Goal: Task Accomplishment & Management: Manage account settings

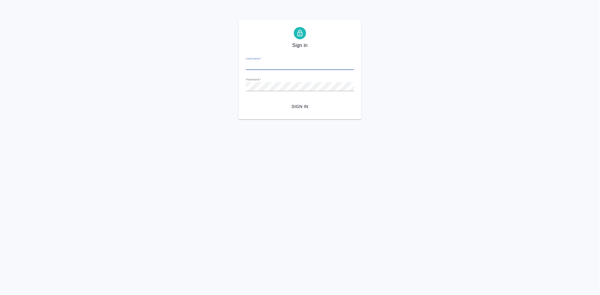
type input "a.kabargina@awatera.com"
click at [307, 110] on span "Sign in" at bounding box center [300, 107] width 98 height 8
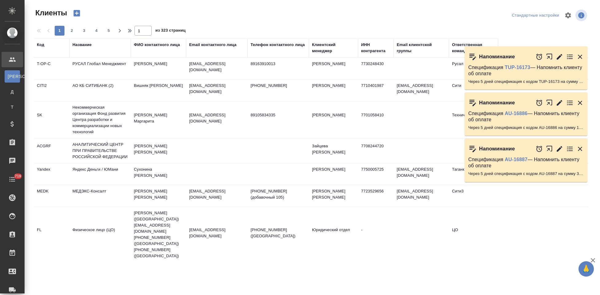
select select "RU"
click at [78, 14] on icon "button" at bounding box center [77, 13] width 6 height 6
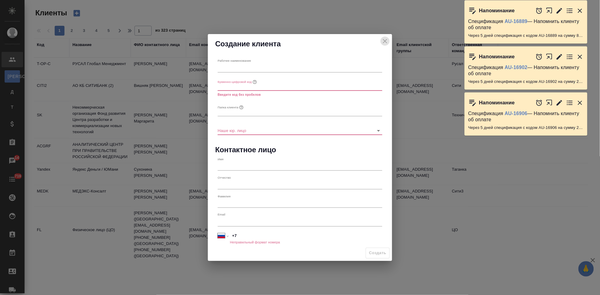
click at [386, 40] on icon "close" at bounding box center [385, 41] width 4 height 4
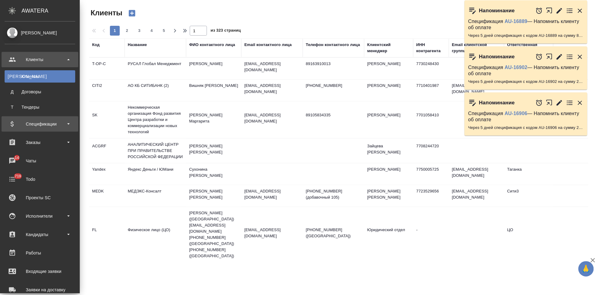
click at [17, 124] on div "Спецификации" at bounding box center [40, 123] width 71 height 9
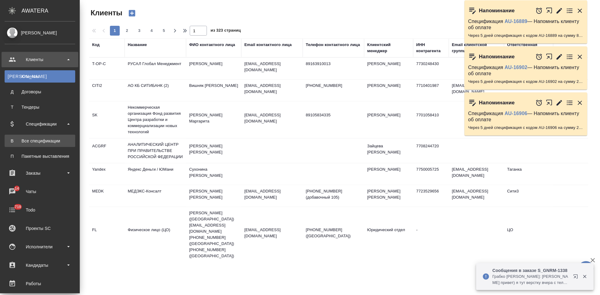
click at [25, 139] on div "Все спецификации" at bounding box center [40, 141] width 64 height 6
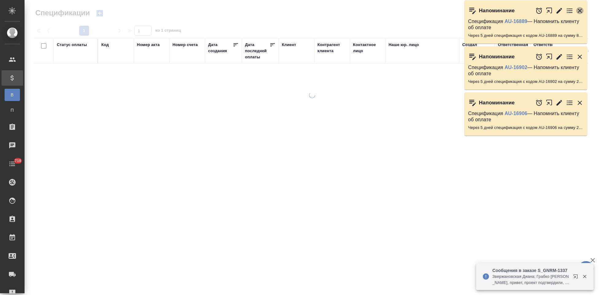
click at [578, 11] on icon "button" at bounding box center [579, 10] width 7 height 7
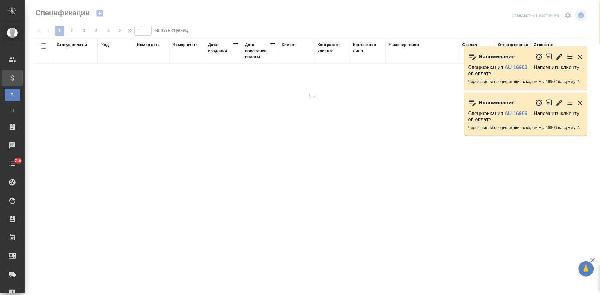
click at [578, 55] on icon "button" at bounding box center [580, 57] width 4 height 4
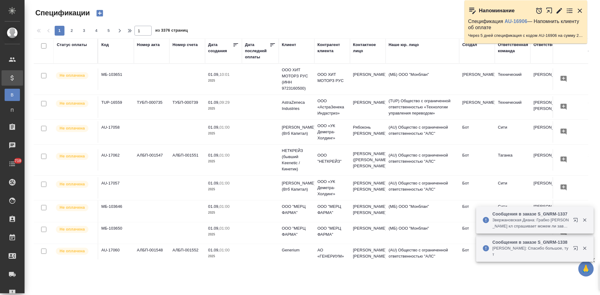
click at [580, 9] on icon "button" at bounding box center [579, 10] width 7 height 7
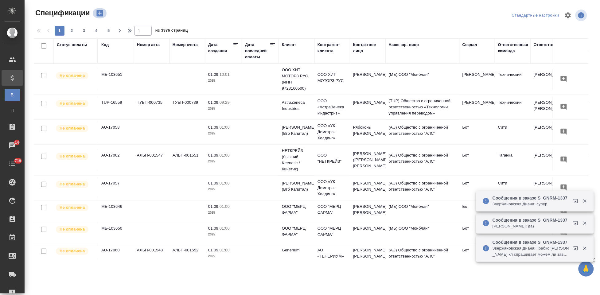
click at [102, 12] on icon "button" at bounding box center [99, 13] width 6 height 6
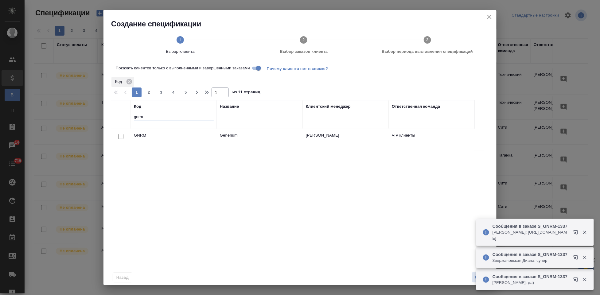
click at [161, 116] on input "gnrm" at bounding box center [174, 118] width 80 height 8
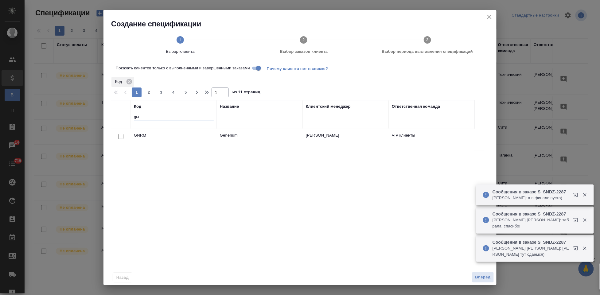
type input "g"
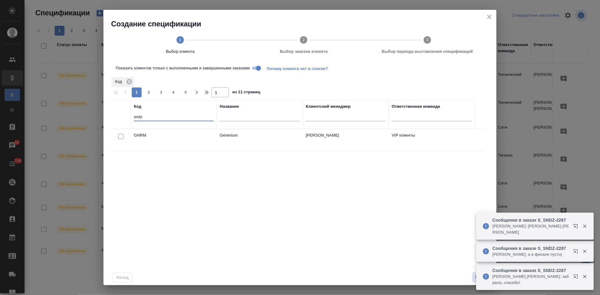
type input "sndz"
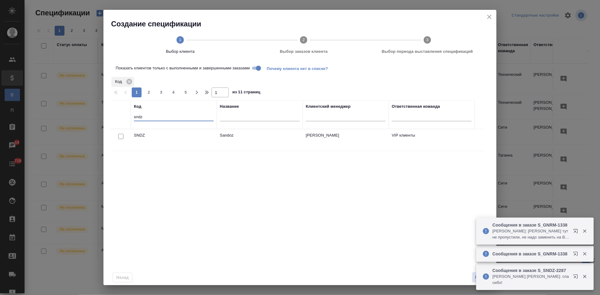
click at [121, 138] on input "checkbox" at bounding box center [120, 136] width 5 height 5
checkbox input "true"
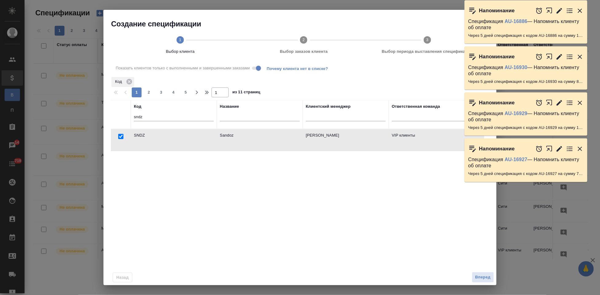
click at [579, 149] on icon "button" at bounding box center [580, 149] width 4 height 4
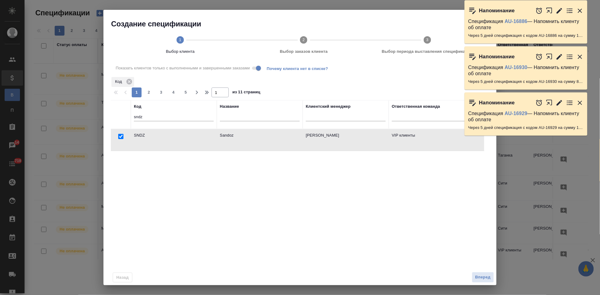
click at [582, 101] on icon "button" at bounding box center [579, 102] width 7 height 7
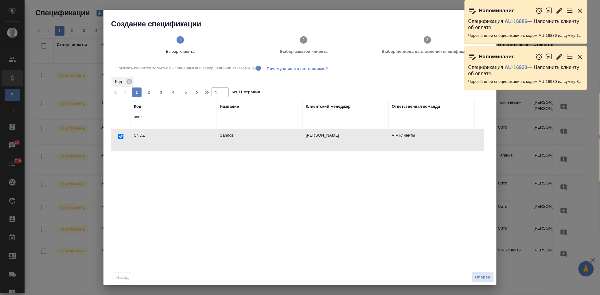
click at [579, 55] on icon "button" at bounding box center [579, 56] width 7 height 7
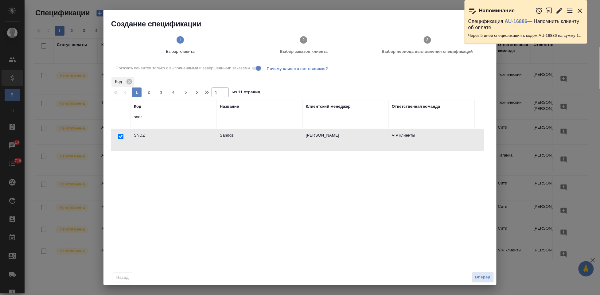
click at [581, 10] on icon "button" at bounding box center [580, 11] width 4 height 4
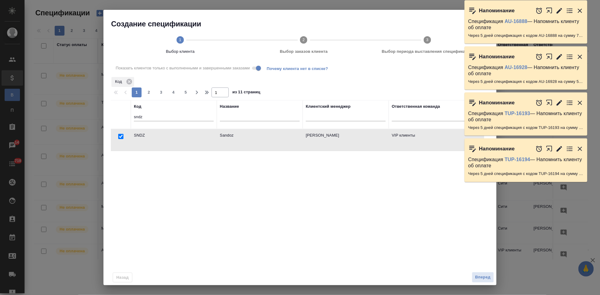
click at [581, 11] on icon "button" at bounding box center [580, 11] width 4 height 4
click at [576, 12] on icon "button" at bounding box center [579, 10] width 7 height 7
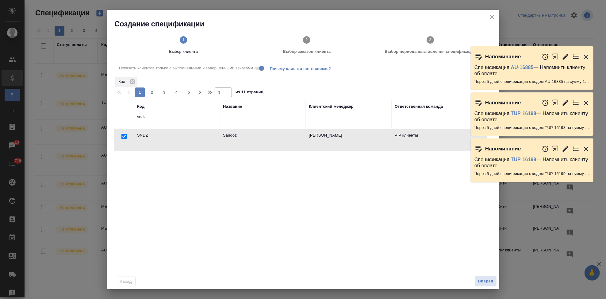
click at [585, 60] on div "Напоминание Спецификация AU-16885 — Напомнить клиенту об оплате Через 5 дней сп…" at bounding box center [532, 67] width 123 height 43
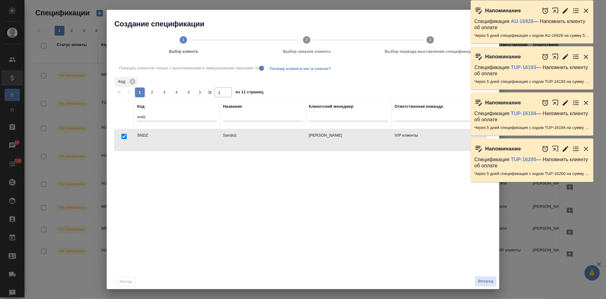
click at [585, 104] on icon "button" at bounding box center [586, 103] width 4 height 4
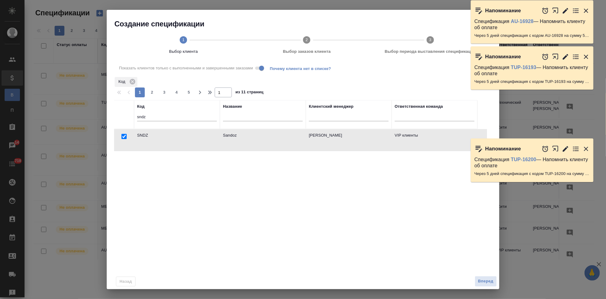
click at [586, 55] on icon "button" at bounding box center [586, 56] width 7 height 7
click at [586, 13] on icon "button" at bounding box center [586, 10] width 7 height 7
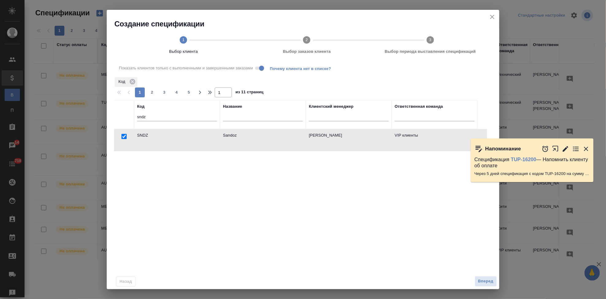
click at [584, 147] on icon "button" at bounding box center [586, 148] width 7 height 7
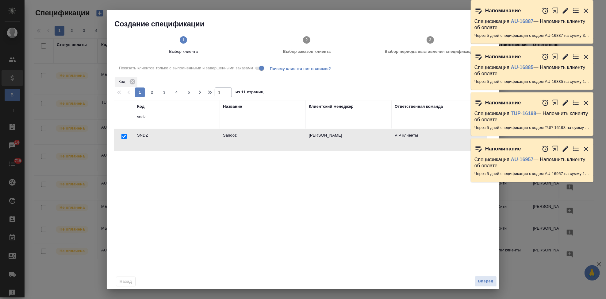
click at [588, 149] on icon "button" at bounding box center [586, 148] width 7 height 7
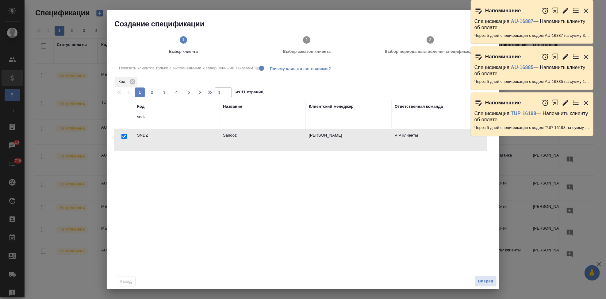
click at [586, 104] on icon "button" at bounding box center [586, 102] width 7 height 7
click at [586, 56] on icon "button" at bounding box center [586, 57] width 4 height 4
click at [585, 10] on icon "button" at bounding box center [586, 11] width 4 height 4
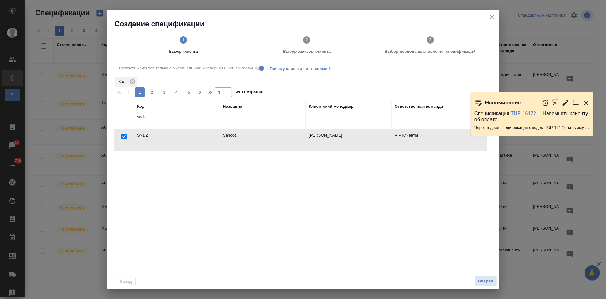
click at [585, 147] on body "🙏 .cls-1 fill:#fff; AWATERA Kabargina Anna Клиенты Спецификации В Все специфика…" at bounding box center [303, 149] width 606 height 299
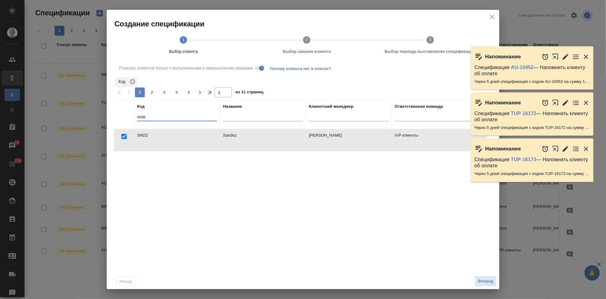
click at [157, 118] on input "sndz" at bounding box center [177, 118] width 80 height 8
type input "s"
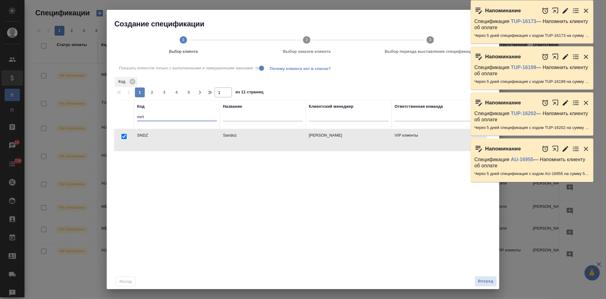
type input "nvrt"
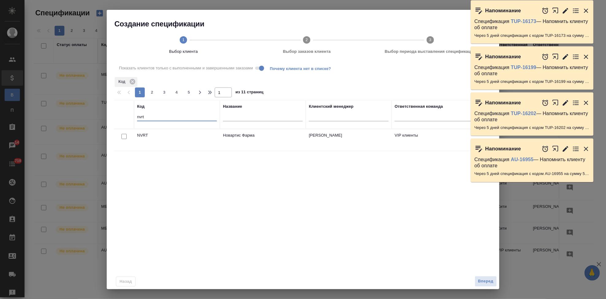
click at [123, 136] on input "checkbox" at bounding box center [124, 136] width 5 height 5
checkbox input "true"
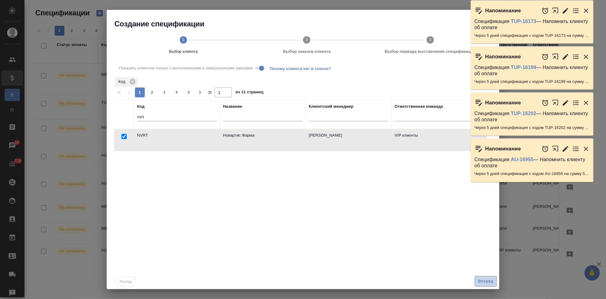
click at [490, 280] on span "Вперед" at bounding box center [485, 281] width 15 height 7
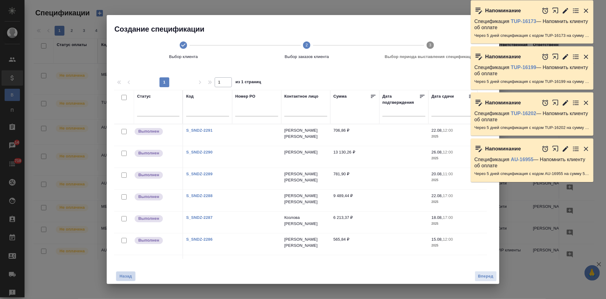
click at [129, 277] on span "Назад" at bounding box center [125, 276] width 13 height 6
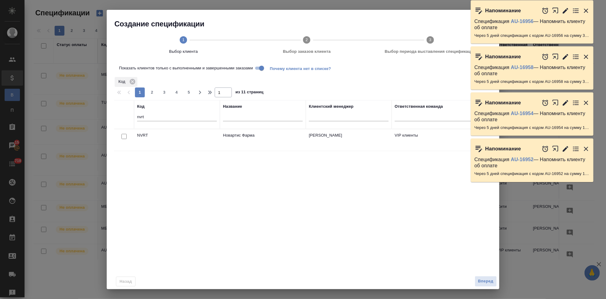
drag, startPoint x: 585, startPoint y: 148, endPoint x: 587, endPoint y: 100, distance: 47.9
click at [585, 148] on icon "button" at bounding box center [586, 149] width 4 height 4
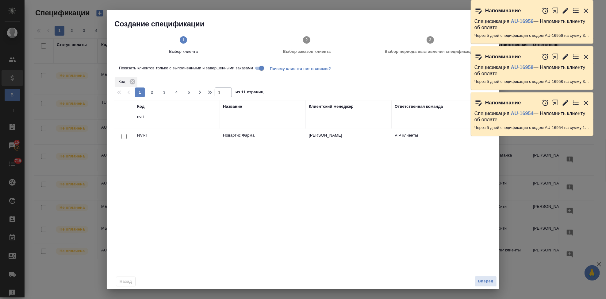
click at [586, 102] on icon "button" at bounding box center [586, 103] width 4 height 4
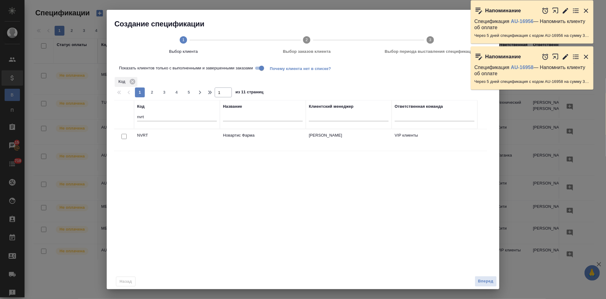
click at [587, 57] on icon "button" at bounding box center [586, 56] width 7 height 7
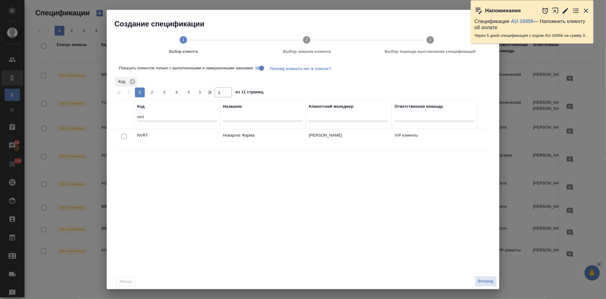
click at [587, 12] on icon "button" at bounding box center [586, 10] width 7 height 7
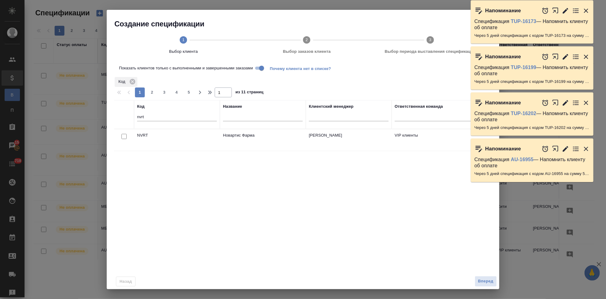
click at [587, 149] on icon "button" at bounding box center [586, 148] width 7 height 7
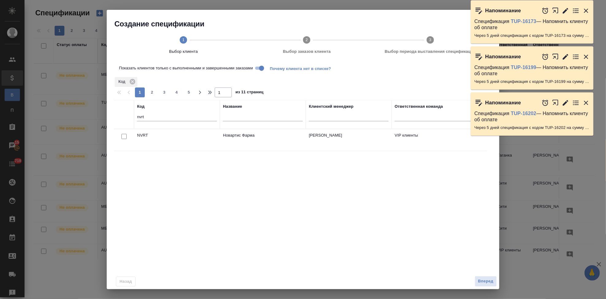
click at [588, 102] on icon "button" at bounding box center [586, 102] width 7 height 7
click at [586, 59] on icon "button" at bounding box center [586, 56] width 7 height 7
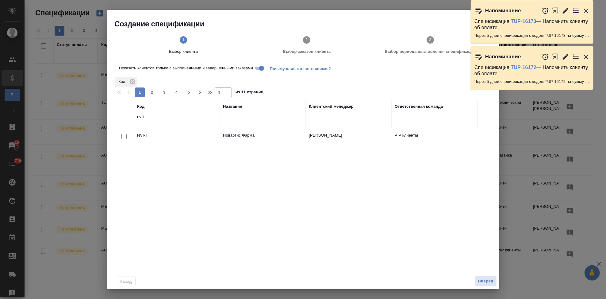
click at [587, 12] on icon "button" at bounding box center [586, 10] width 7 height 7
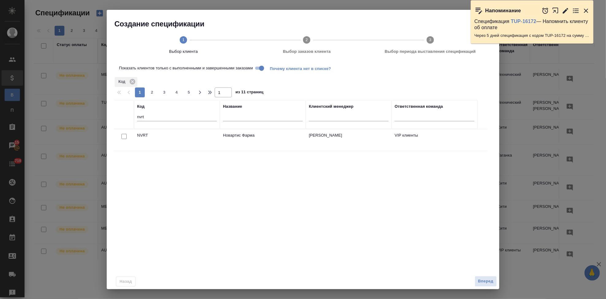
click at [587, 9] on icon "button" at bounding box center [586, 10] width 7 height 7
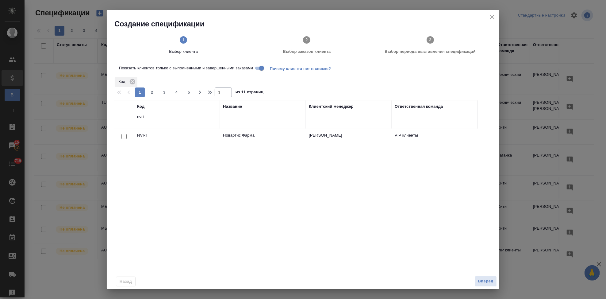
click at [124, 134] on input "checkbox" at bounding box center [124, 136] width 5 height 5
checkbox input "true"
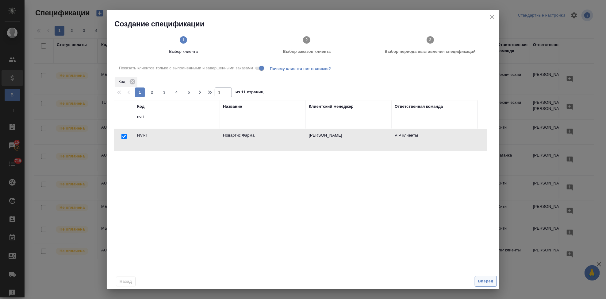
click at [487, 281] on span "Вперед" at bounding box center [485, 281] width 15 height 7
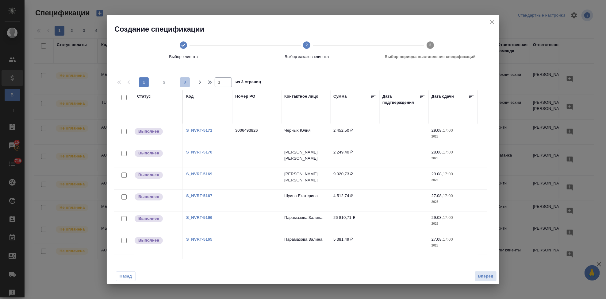
click at [187, 84] on span "3" at bounding box center [185, 82] width 10 height 6
type input "3"
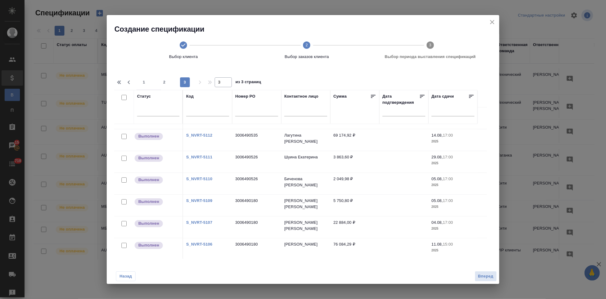
scroll to position [40, 0]
click at [208, 135] on link "S_NVRT-5112" at bounding box center [199, 134] width 26 height 5
click at [125, 136] on input "checkbox" at bounding box center [124, 135] width 5 height 5
checkbox input "true"
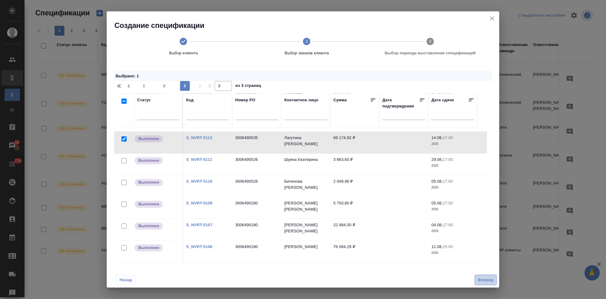
click at [483, 278] on span "Вперед" at bounding box center [485, 279] width 15 height 7
select select "7"
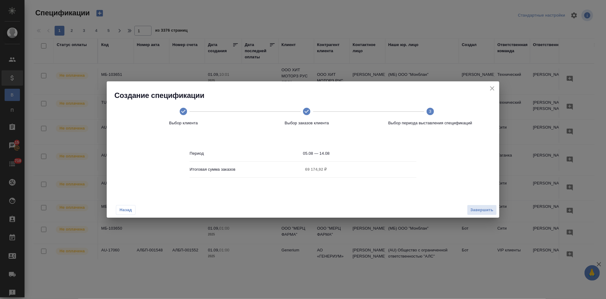
click at [334, 151] on input "05.08 — 14.08" at bounding box center [360, 153] width 114 height 9
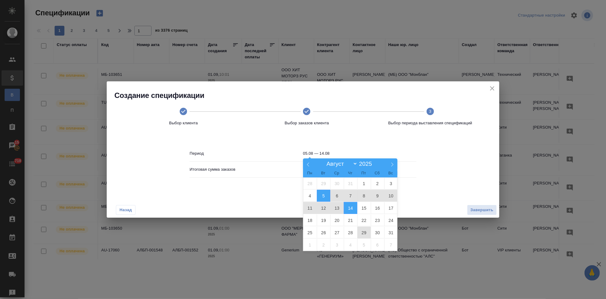
click at [363, 232] on span "29" at bounding box center [364, 232] width 14 height 12
type input "29.08"
click at [363, 232] on span "29" at bounding box center [364, 232] width 14 height 12
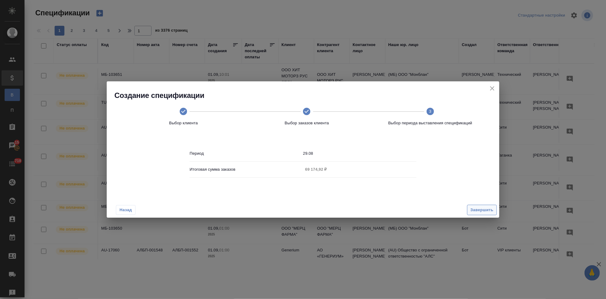
click at [474, 211] on span "Завершить" at bounding box center [482, 210] width 23 height 7
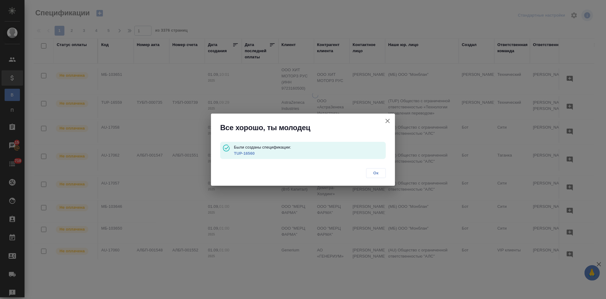
click at [247, 153] on link "TUP-16560" at bounding box center [244, 153] width 21 height 5
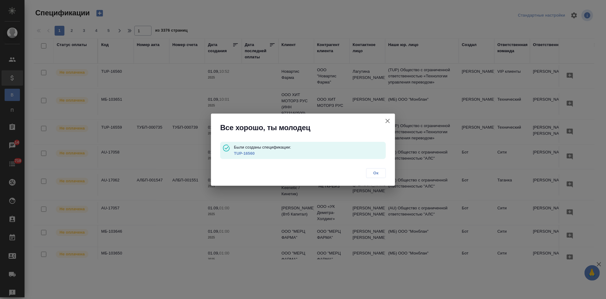
click at [376, 173] on span "Ок" at bounding box center [376, 173] width 13 height 6
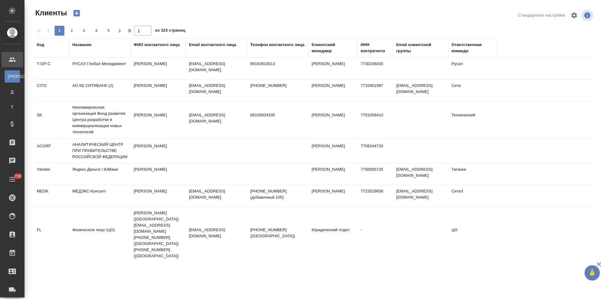
select select "RU"
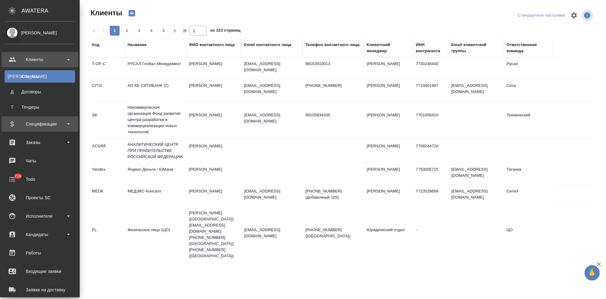
click at [30, 129] on div "Спецификации" at bounding box center [40, 123] width 77 height 15
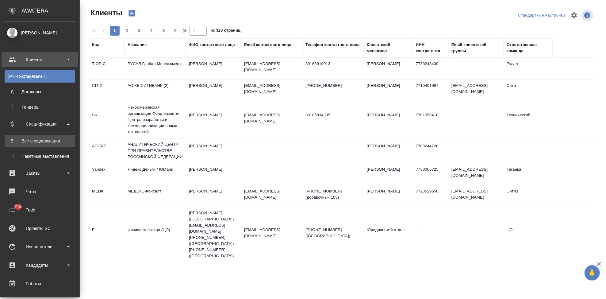
click at [33, 142] on div "Все спецификации" at bounding box center [40, 141] width 64 height 6
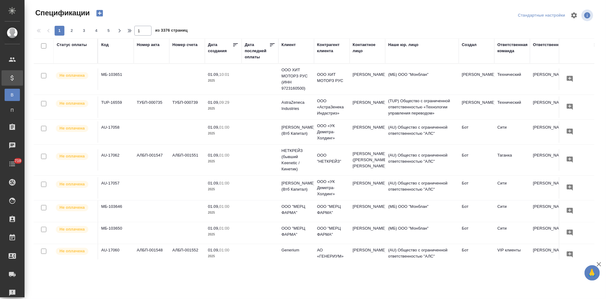
drag, startPoint x: 103, startPoint y: 46, endPoint x: 116, endPoint y: 61, distance: 20.2
click at [103, 46] on div "Код" at bounding box center [104, 45] width 7 height 6
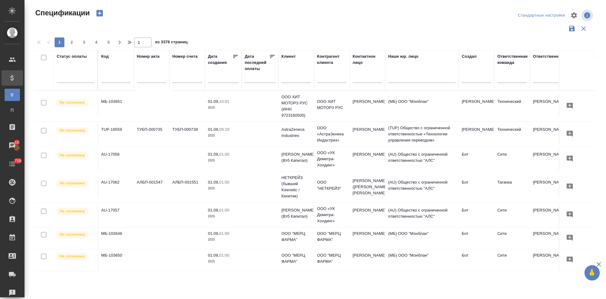
click at [117, 62] on div "Код" at bounding box center [115, 70] width 29 height 34
click at [114, 78] on input "text" at bounding box center [115, 79] width 29 height 8
paste input "TUP-16520"
type input "TUP-16520"
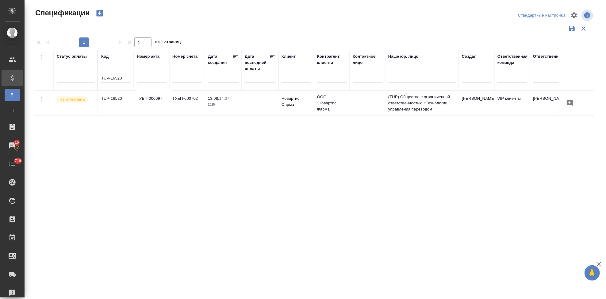
click at [148, 103] on td "ТУБП-000697" at bounding box center [152, 102] width 36 height 21
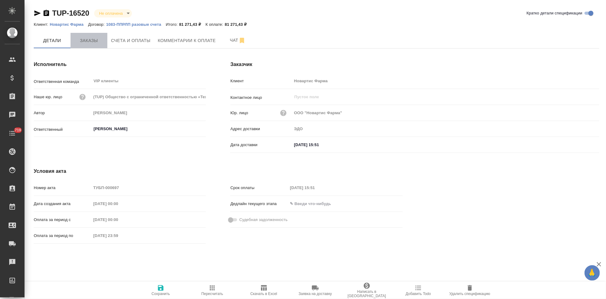
click at [80, 46] on button "Заказы" at bounding box center [89, 40] width 37 height 15
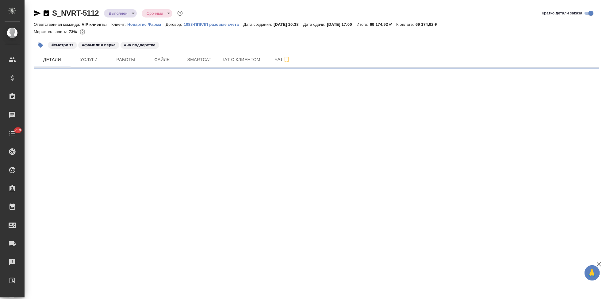
select select "RU"
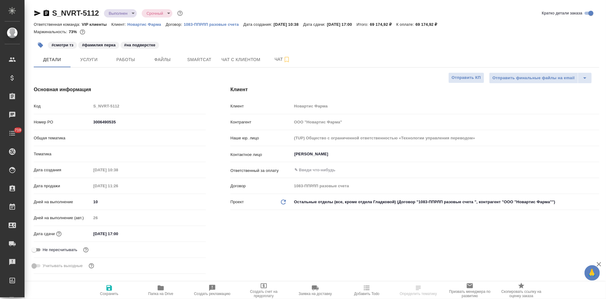
type textarea "x"
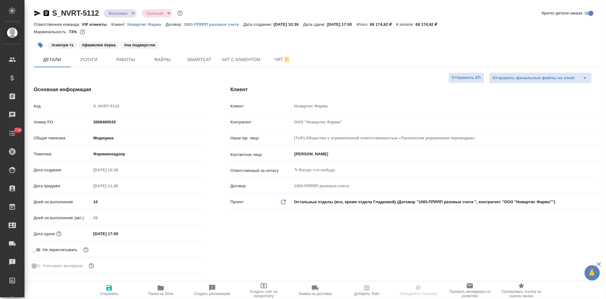
type textarea "x"
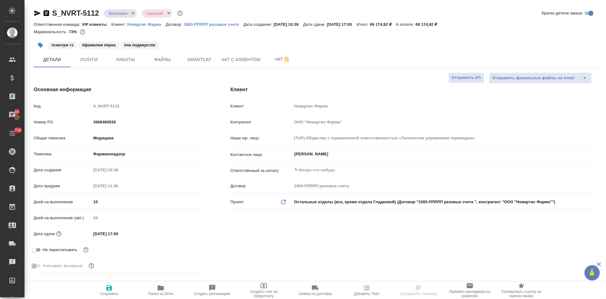
type textarea "x"
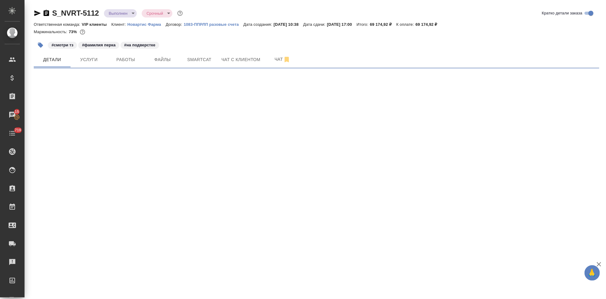
select select "RU"
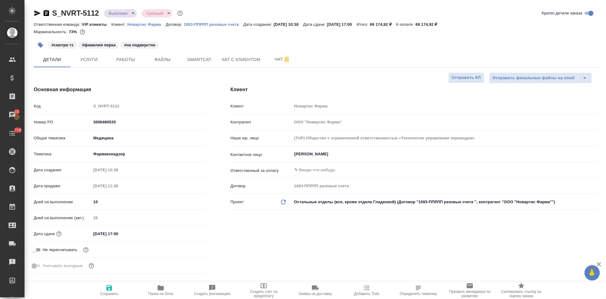
type textarea "x"
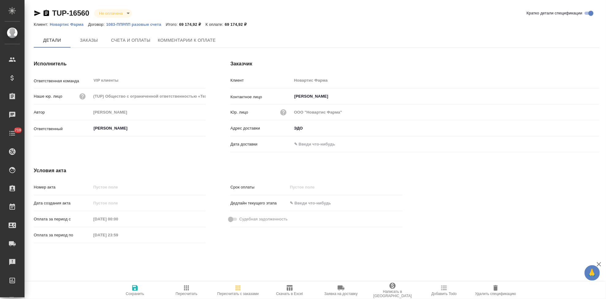
click at [129, 42] on span "Счета и оплаты" at bounding box center [131, 41] width 40 height 8
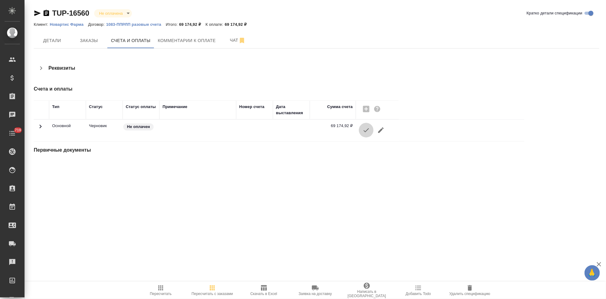
click at [363, 131] on icon "button" at bounding box center [366, 129] width 7 height 7
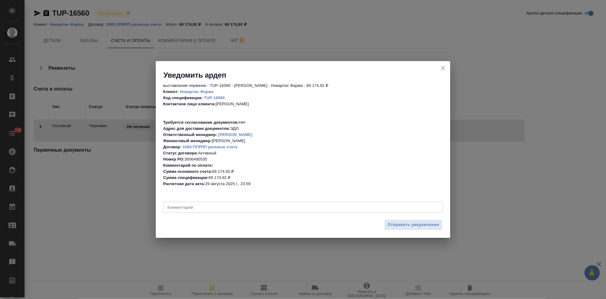
click at [222, 207] on textarea at bounding box center [303, 207] width 271 height 5
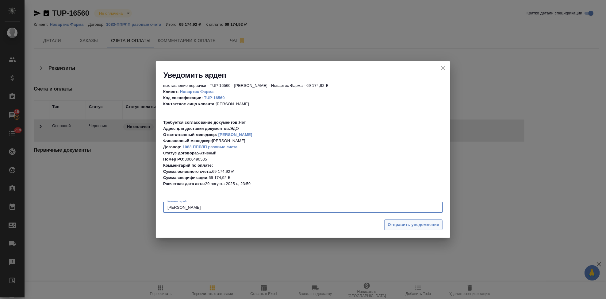
type textarea "Головачева Галина"
click at [399, 222] on span "Отправить уведомление" at bounding box center [414, 224] width 52 height 7
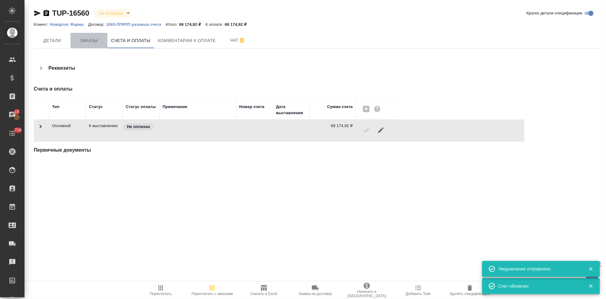
click at [95, 39] on span "Заказы" at bounding box center [88, 41] width 29 height 8
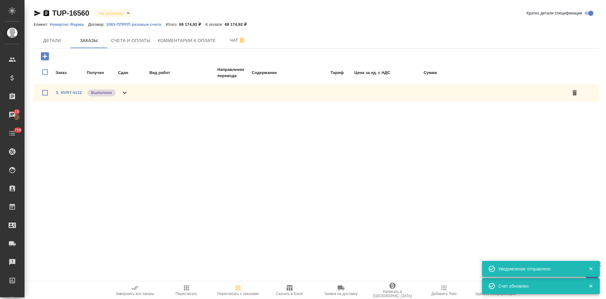
click at [134, 290] on icon "button" at bounding box center [134, 287] width 7 height 7
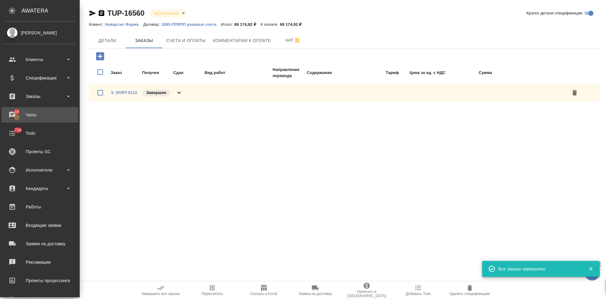
click at [22, 115] on div "Чаты" at bounding box center [40, 114] width 71 height 9
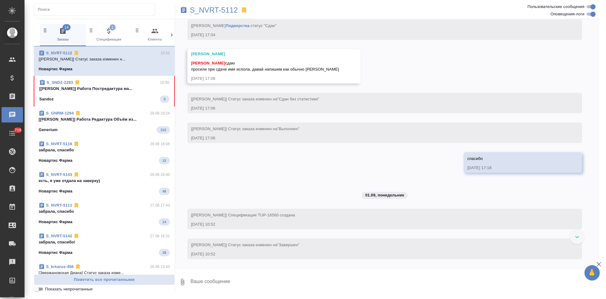
scroll to position [3602, 0]
click at [91, 100] on div "Sandoz 5" at bounding box center [104, 98] width 130 height 7
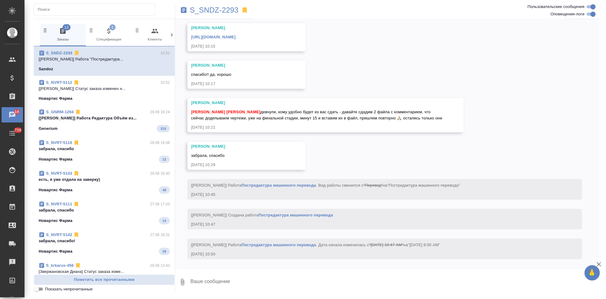
scroll to position [14057, 0]
click at [220, 10] on p "S_SNDZ-2293" at bounding box center [214, 10] width 49 height 6
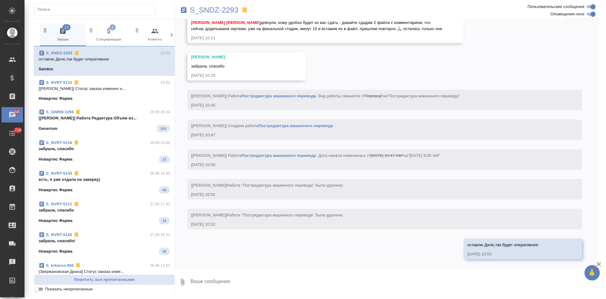
scroll to position [14146, 0]
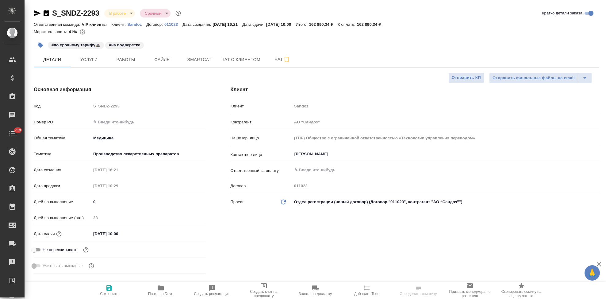
select select "RU"
click at [271, 61] on span "Чат" at bounding box center [282, 60] width 29 height 8
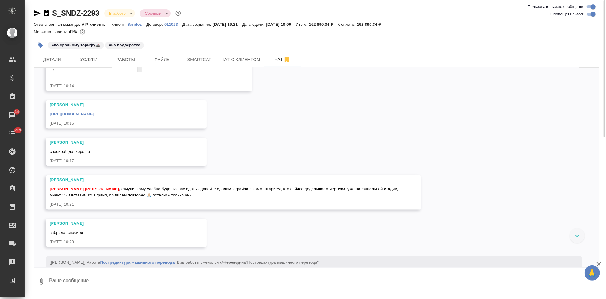
scroll to position [13592, 0]
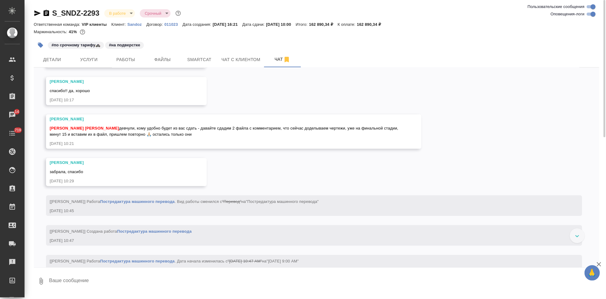
click at [88, 278] on textarea at bounding box center [323, 281] width 551 height 21
type textarea "оставлю Диле,так будет оперативнее"
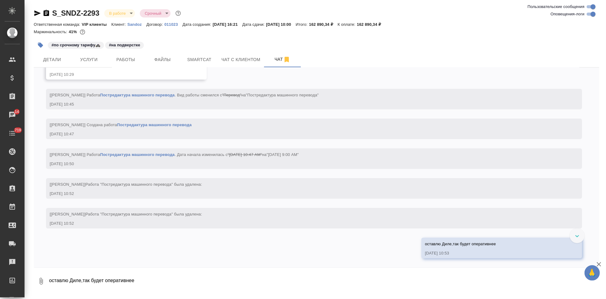
scroll to position [13959, 0]
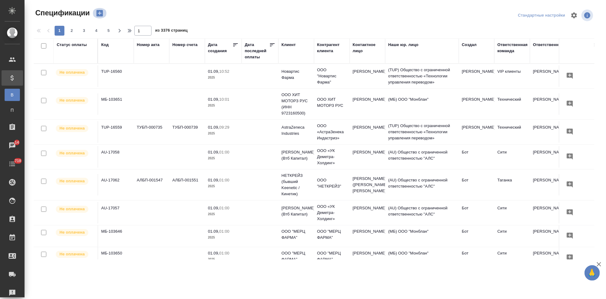
click at [102, 12] on icon "button" at bounding box center [99, 13] width 6 height 6
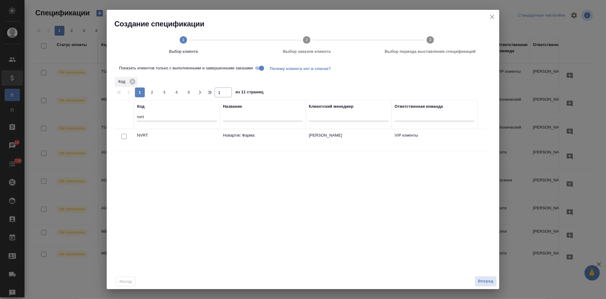
click at [125, 137] on input "checkbox" at bounding box center [124, 136] width 5 height 5
checkbox input "true"
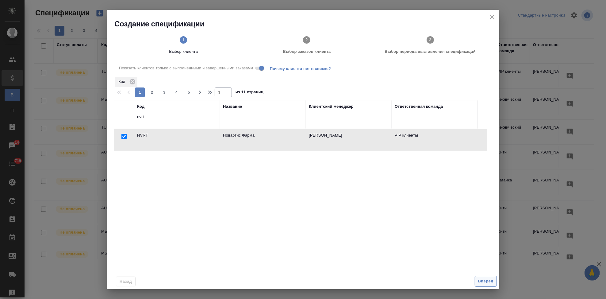
click at [481, 277] on button "Вперед" at bounding box center [486, 281] width 22 height 11
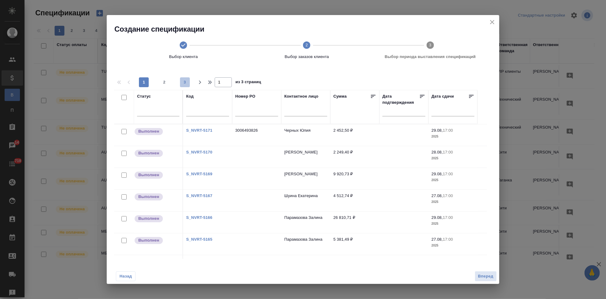
click at [183, 82] on span "3" at bounding box center [185, 82] width 10 height 6
type input "3"
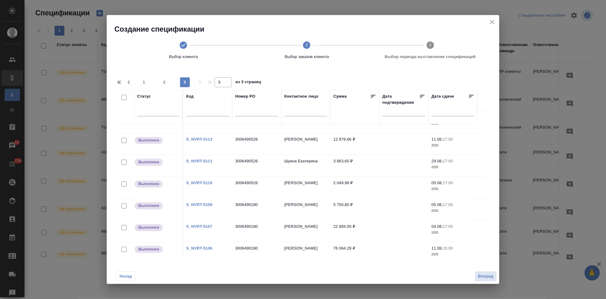
scroll to position [18, 0]
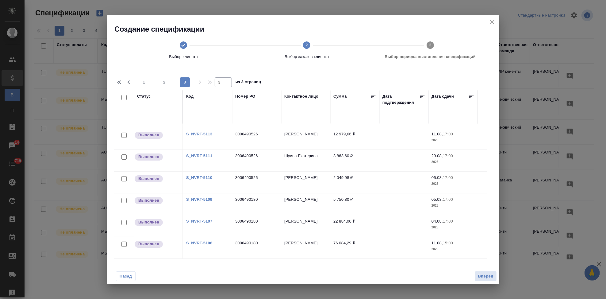
click at [204, 243] on link "S_NVRT-5106" at bounding box center [199, 243] width 26 height 5
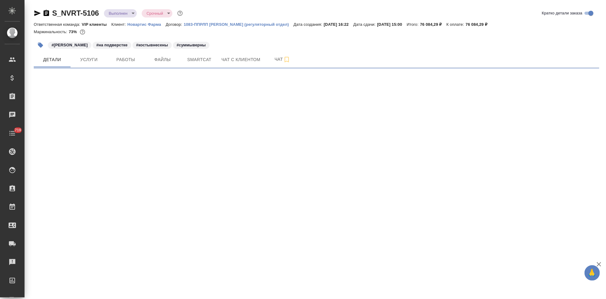
select select "RU"
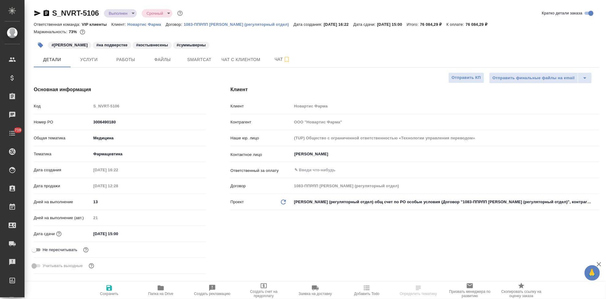
type textarea "x"
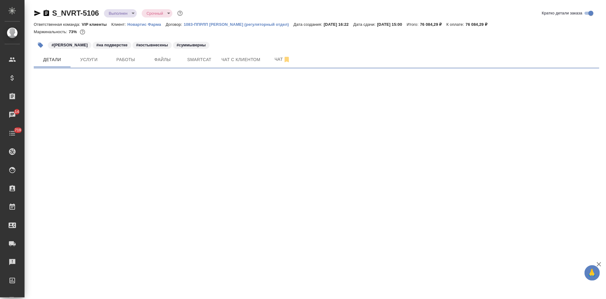
select select "RU"
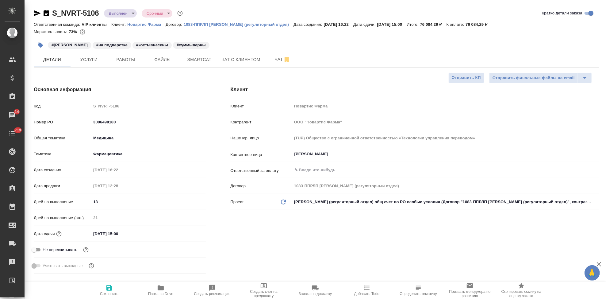
type textarea "x"
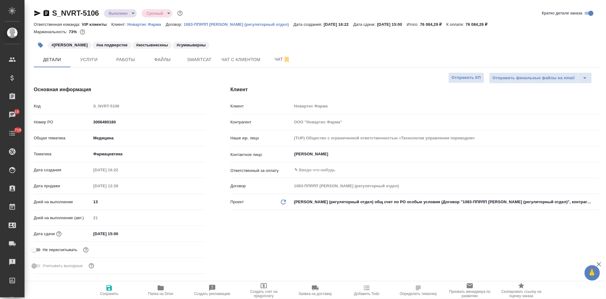
type textarea "x"
